Goal: Communication & Community: Answer question/provide support

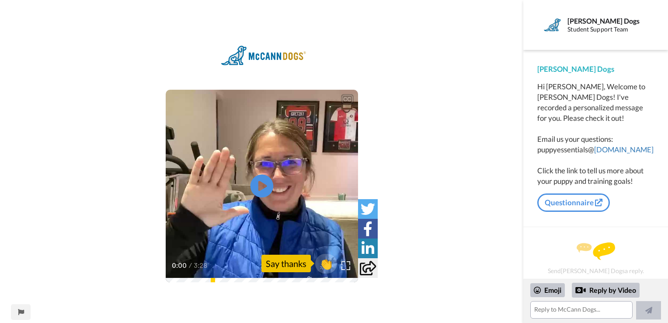
click at [261, 187] on icon "Play/Pause" at bounding box center [261, 186] width 23 height 42
click at [382, 296] on div "CC Play/Pause But all your instructor support is going to be through the Facebo…" at bounding box center [261, 161] width 523 height 323
click at [281, 266] on div "Say thanks" at bounding box center [285, 262] width 49 height 17
click at [287, 267] on div "Say thanks" at bounding box center [285, 262] width 49 height 17
click at [552, 289] on div "Emoji" at bounding box center [547, 290] width 35 height 14
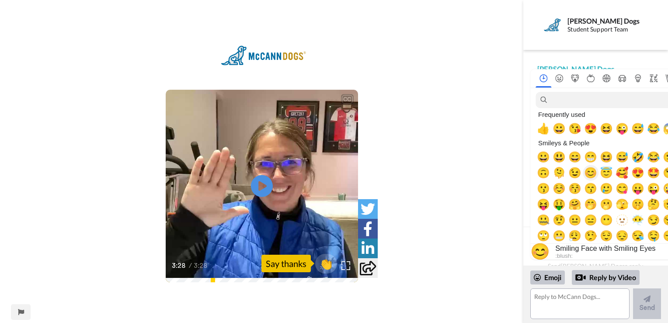
click at [591, 174] on span "😊" at bounding box center [590, 173] width 13 height 12
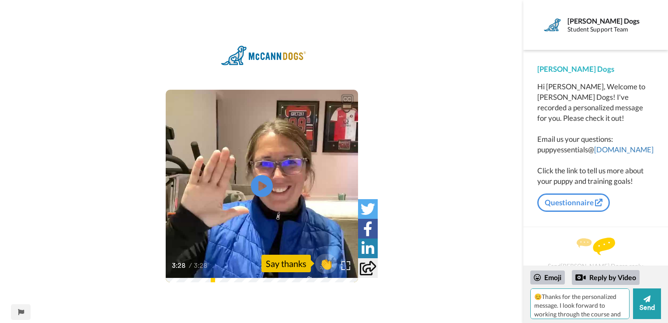
scroll to position [8, 0]
type textarea "😊Thanks for the personalized message. I look forward to working through the cou…"
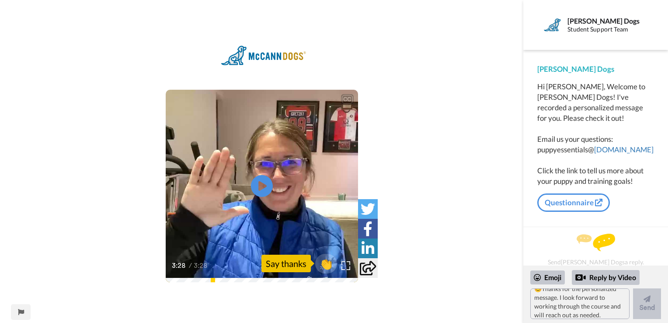
scroll to position [0, 0]
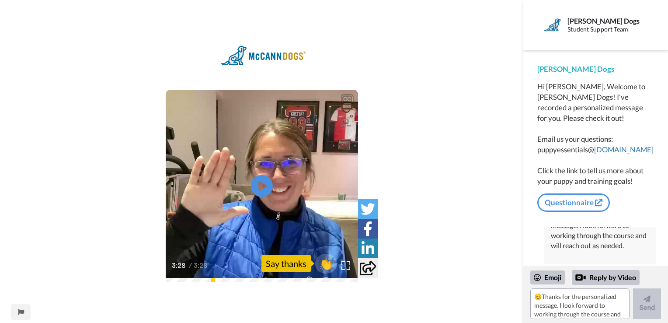
click at [596, 243] on div "😊Thanks for the personalized message. I look forward to working through the cou…" at bounding box center [600, 230] width 98 height 40
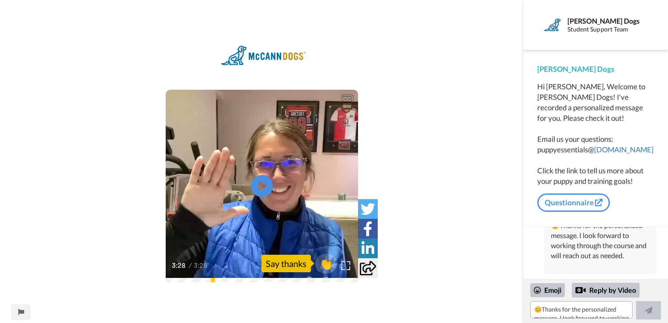
scroll to position [58, 0]
click at [566, 268] on div "[PERSON_NAME] 😊Thanks for the personalized message. I look forward to working t…" at bounding box center [600, 236] width 112 height 76
click at [582, 204] on link "Questionnaire" at bounding box center [573, 202] width 73 height 18
click at [579, 207] on link "Questionnaire" at bounding box center [573, 202] width 73 height 18
